Goal: Transaction & Acquisition: Book appointment/travel/reservation

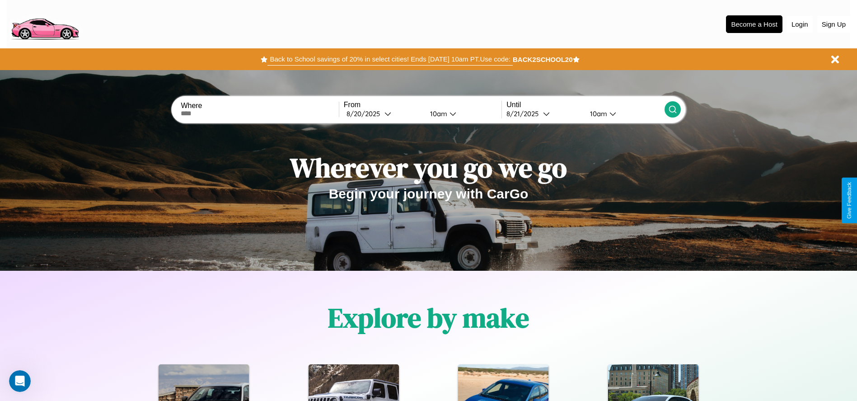
click at [390, 59] on button "Back to School savings of 20% in select cities! Ends [DATE] 10am PT. Use code:" at bounding box center [389, 59] width 245 height 13
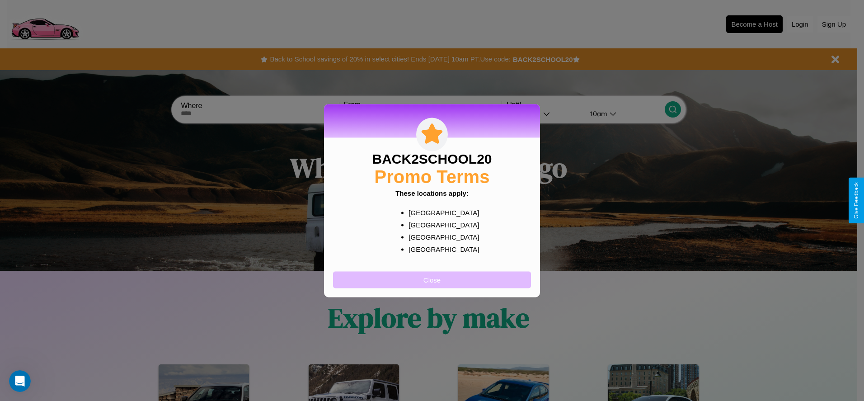
click at [432, 279] on button "Close" at bounding box center [432, 279] width 198 height 17
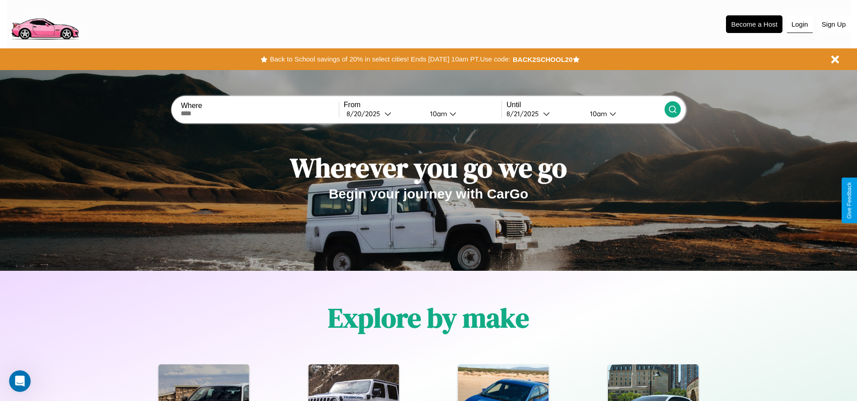
click at [800, 24] on button "Login" at bounding box center [800, 24] width 26 height 17
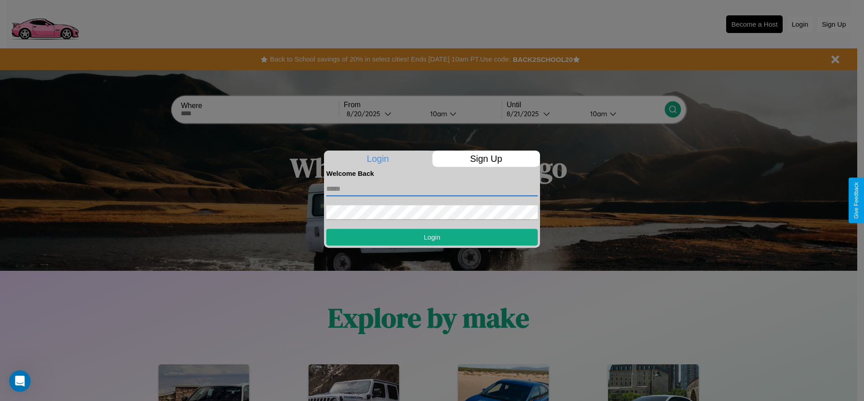
click at [432, 188] on input "text" at bounding box center [431, 189] width 211 height 14
type input "**********"
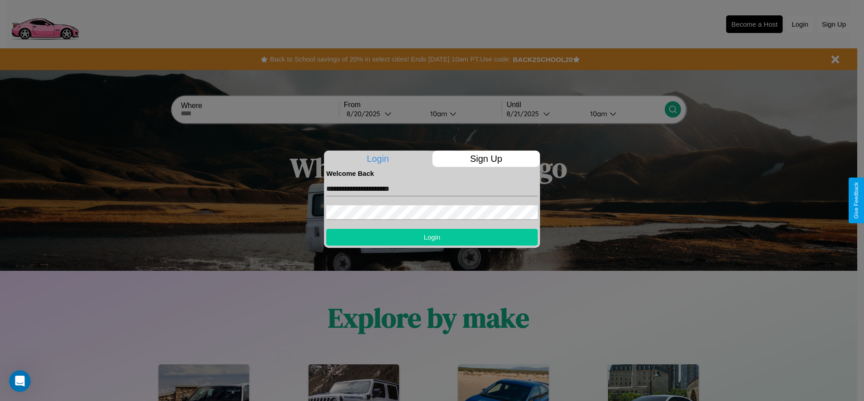
click at [432, 237] on button "Login" at bounding box center [431, 237] width 211 height 17
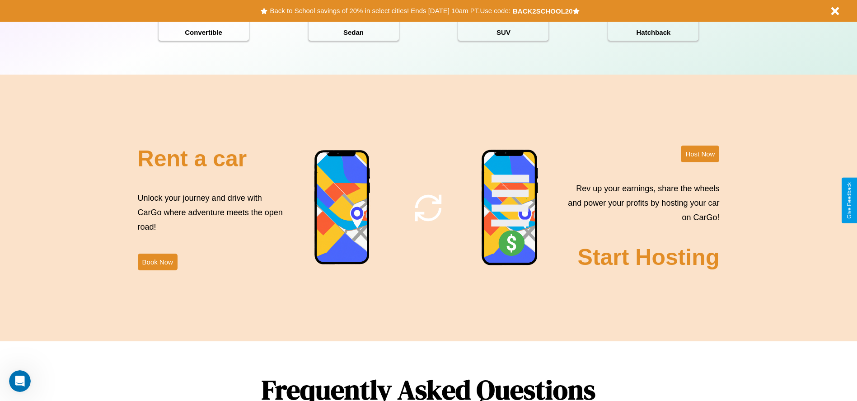
scroll to position [1093, 0]
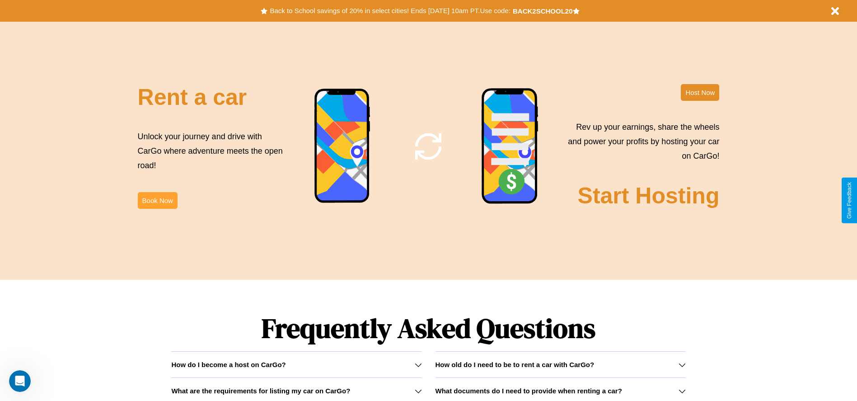
click at [157, 200] on button "Book Now" at bounding box center [158, 200] width 40 height 17
